Goal: Information Seeking & Learning: Learn about a topic

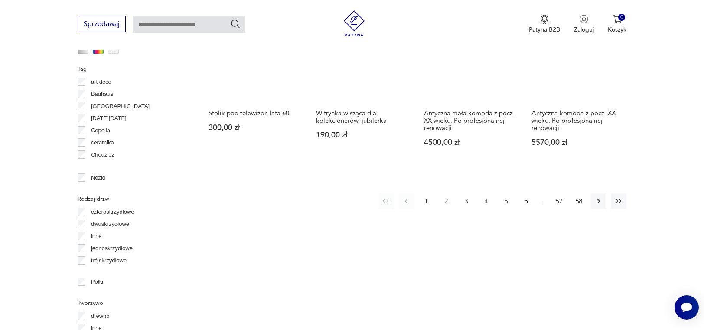
scroll to position [922, 0]
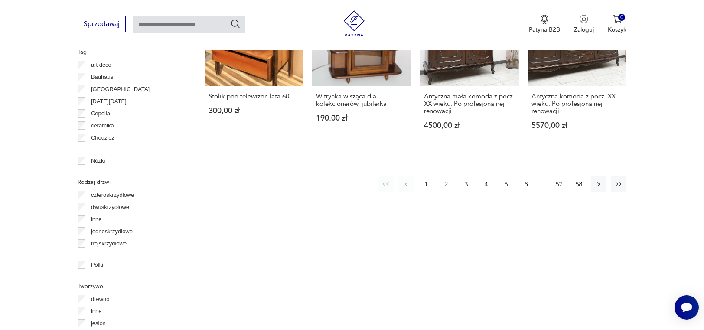
click at [445, 182] on button "2" at bounding box center [446, 184] width 16 height 16
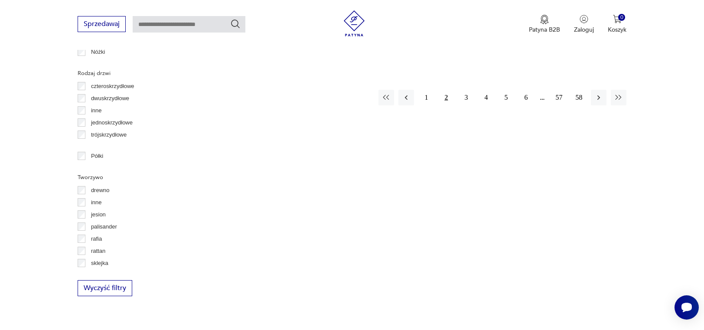
scroll to position [1032, 0]
click at [464, 89] on button "3" at bounding box center [466, 97] width 16 height 16
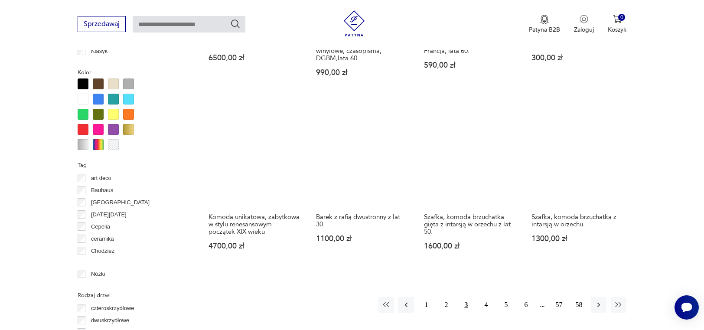
scroll to position [879, 0]
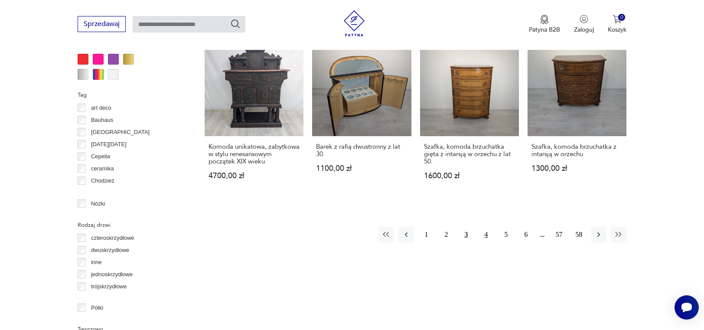
click at [486, 232] on button "4" at bounding box center [486, 235] width 16 height 16
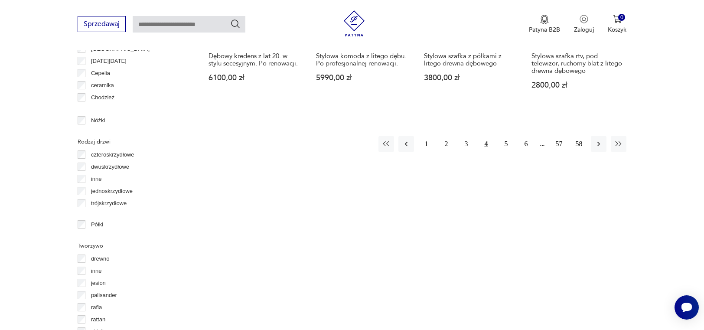
scroll to position [966, 0]
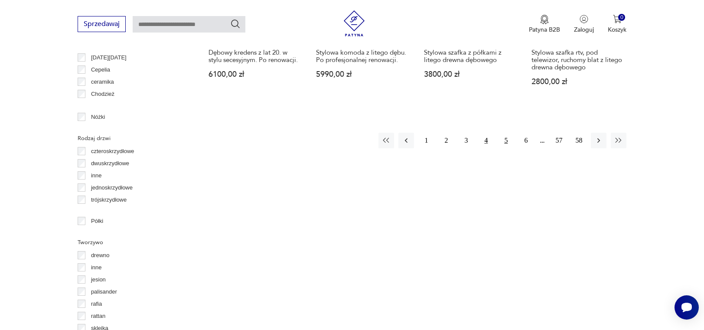
click at [505, 136] on button "5" at bounding box center [506, 141] width 16 height 16
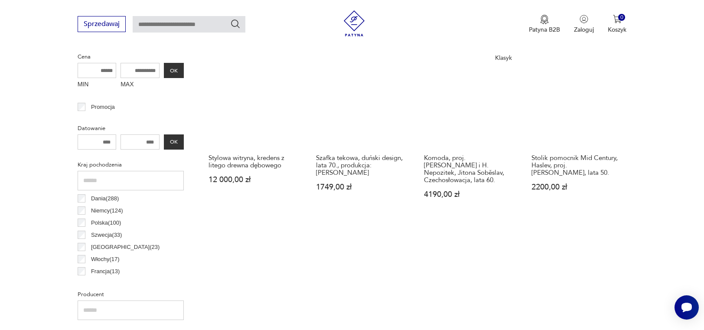
scroll to position [576, 0]
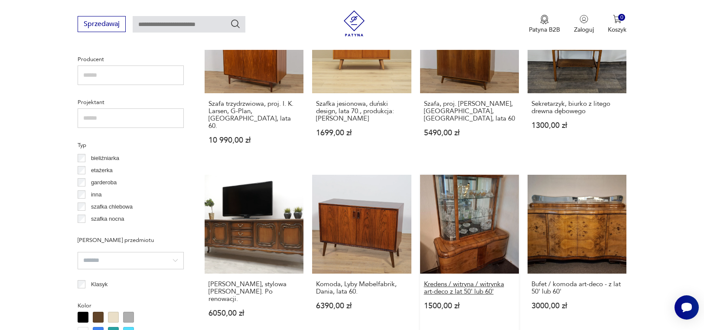
click at [454, 280] on h3 "Kredens / witryna / witrynka art-deco z lat 50' lub 60'" at bounding box center [469, 287] width 91 height 15
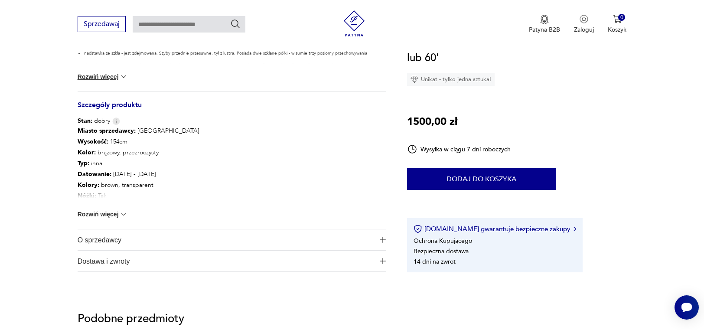
scroll to position [433, 0]
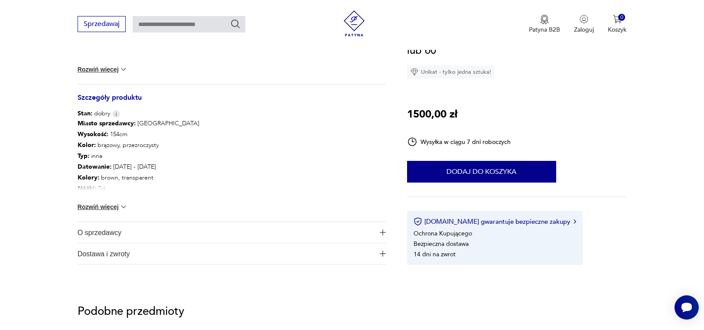
click at [115, 204] on button "Rozwiń więcej" at bounding box center [103, 206] width 50 height 9
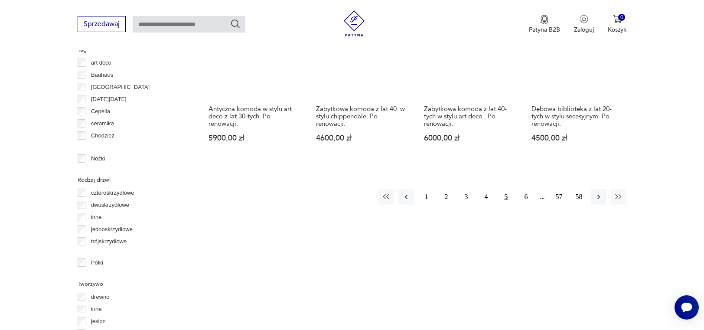
scroll to position [1003, 0]
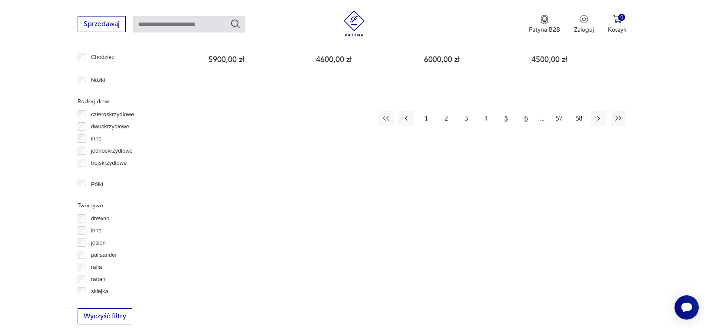
click at [526, 110] on button "6" at bounding box center [526, 118] width 16 height 16
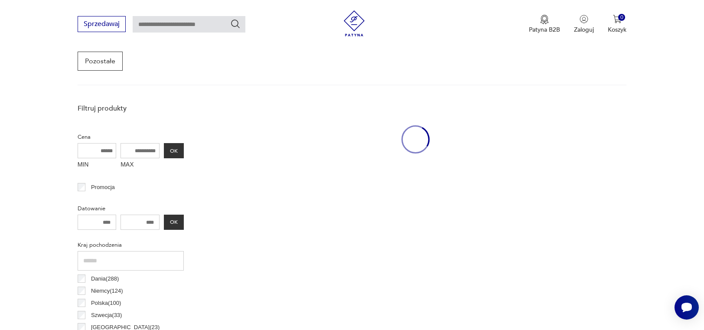
scroll to position [230, 0]
